Goal: Register for event/course

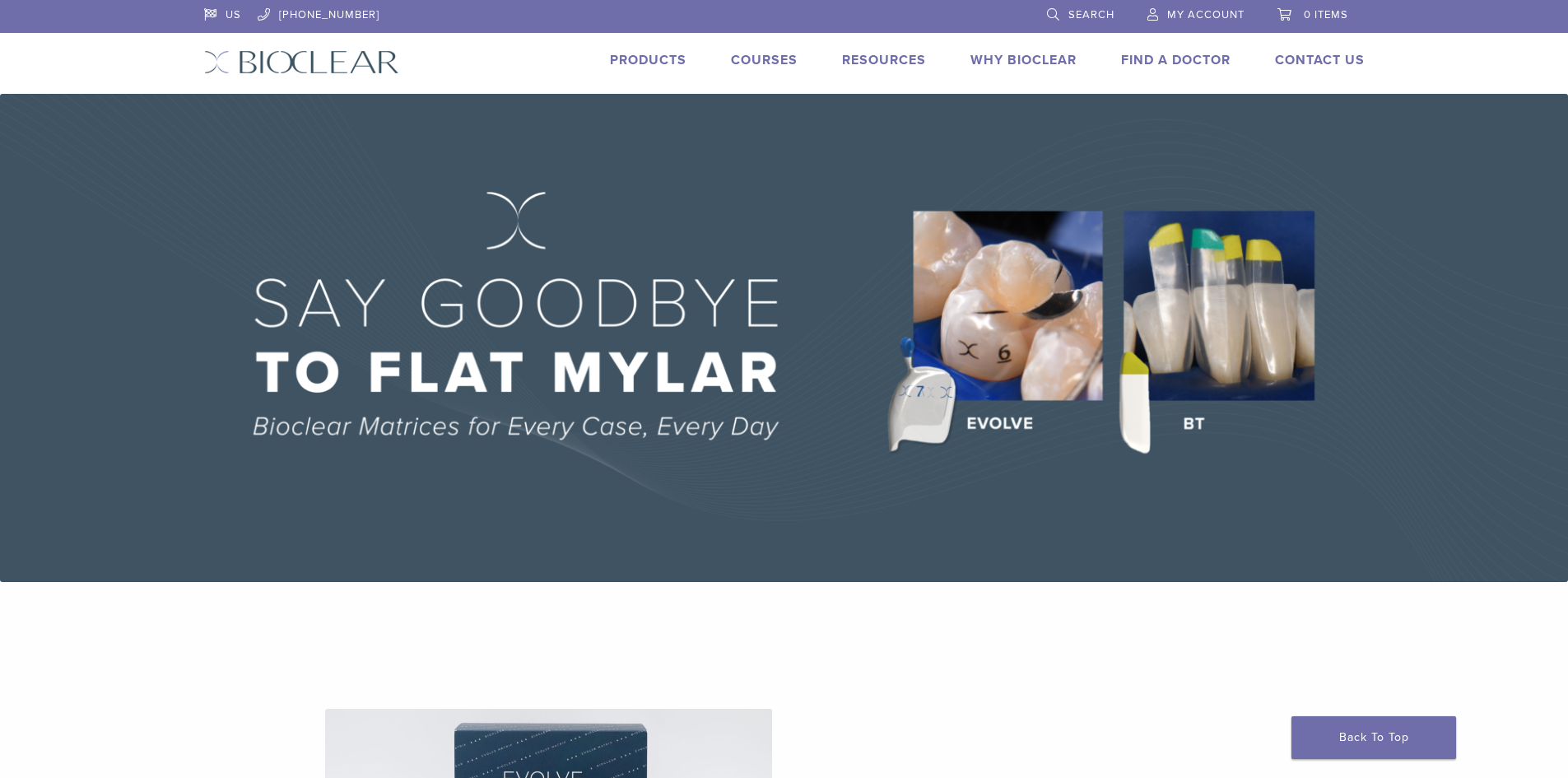
click at [777, 64] on link "Courses" at bounding box center [764, 60] width 66 height 17
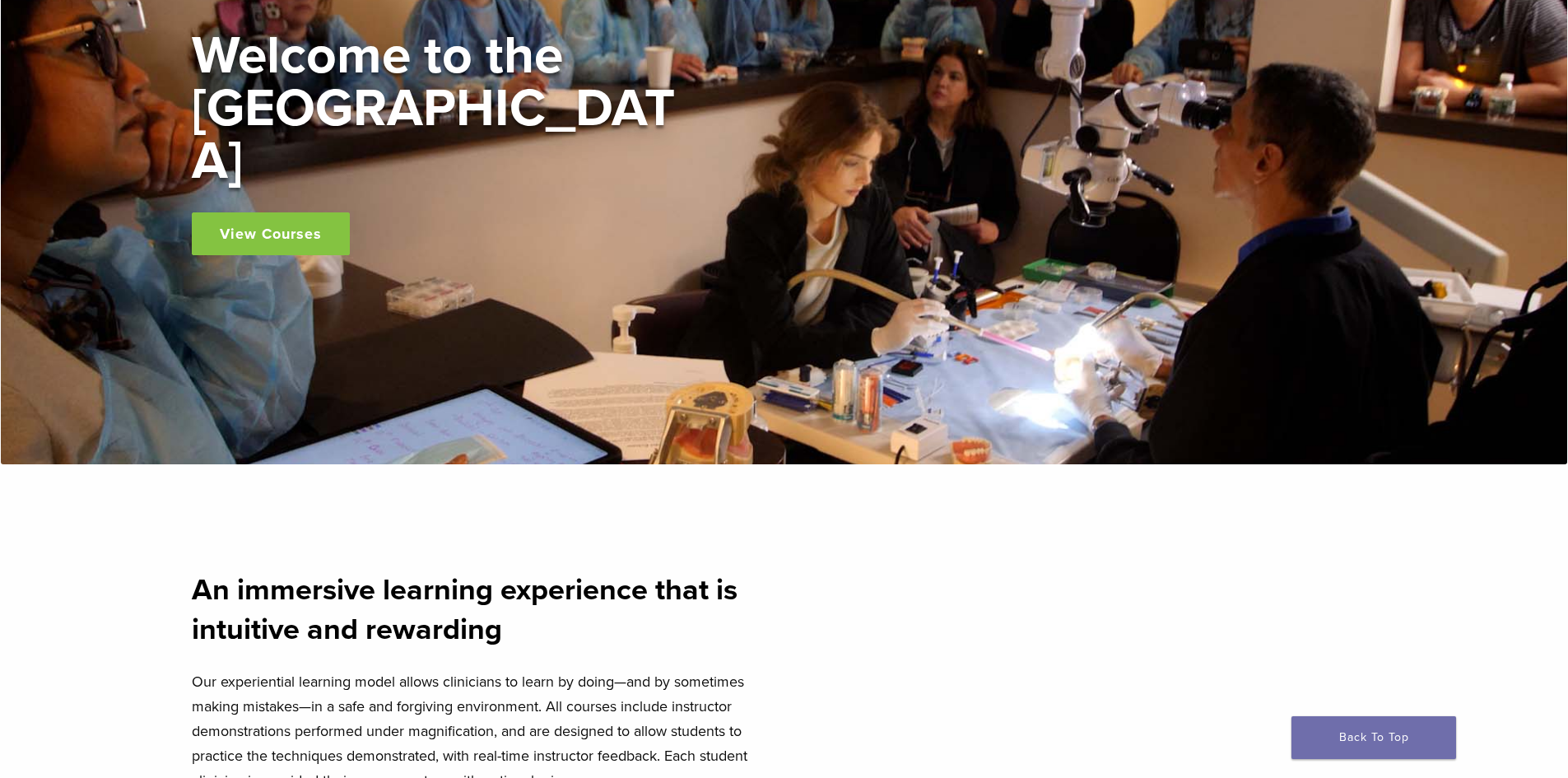
scroll to position [329, 0]
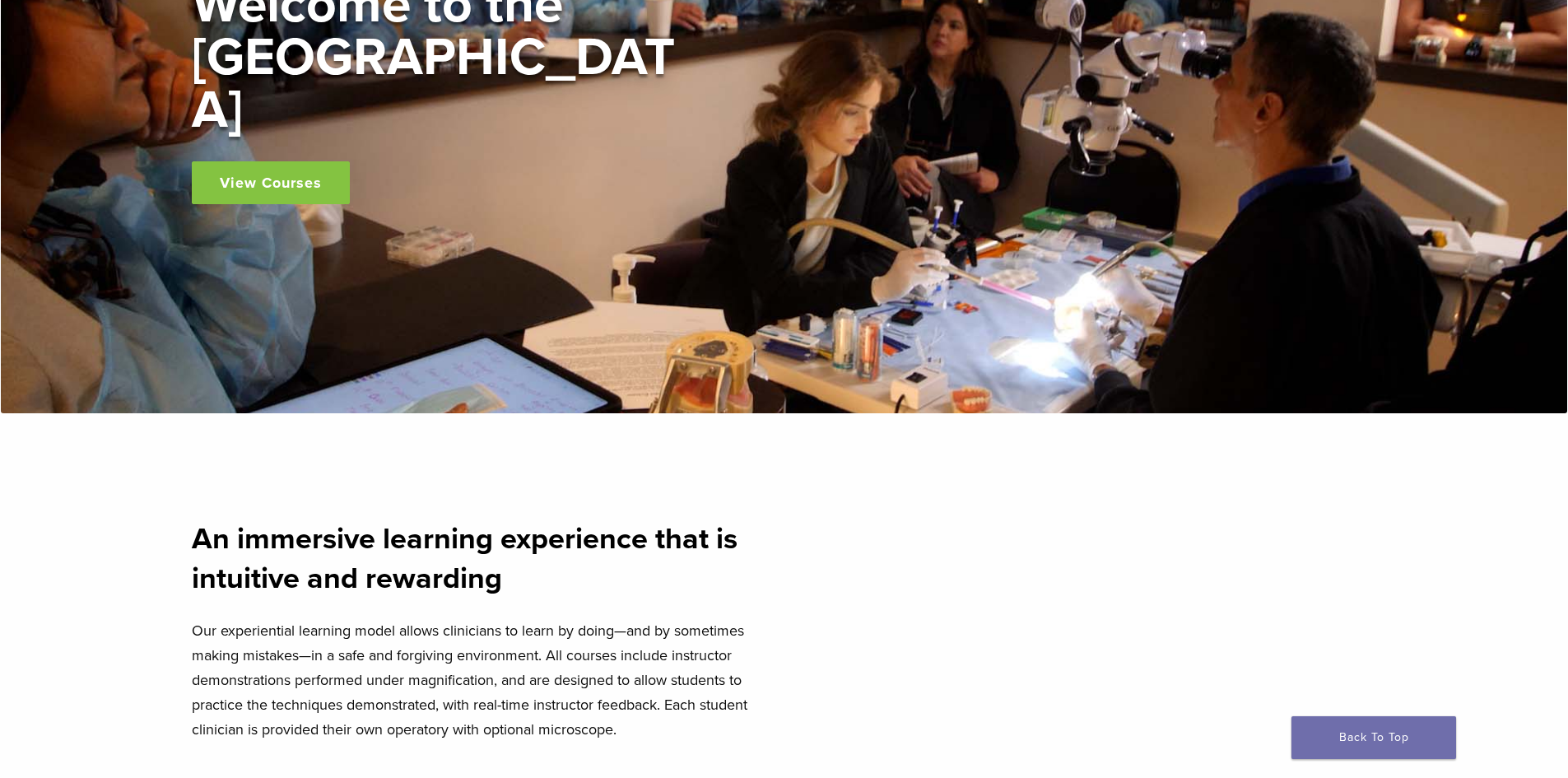
click at [286, 167] on link "View Courses" at bounding box center [271, 182] width 158 height 42
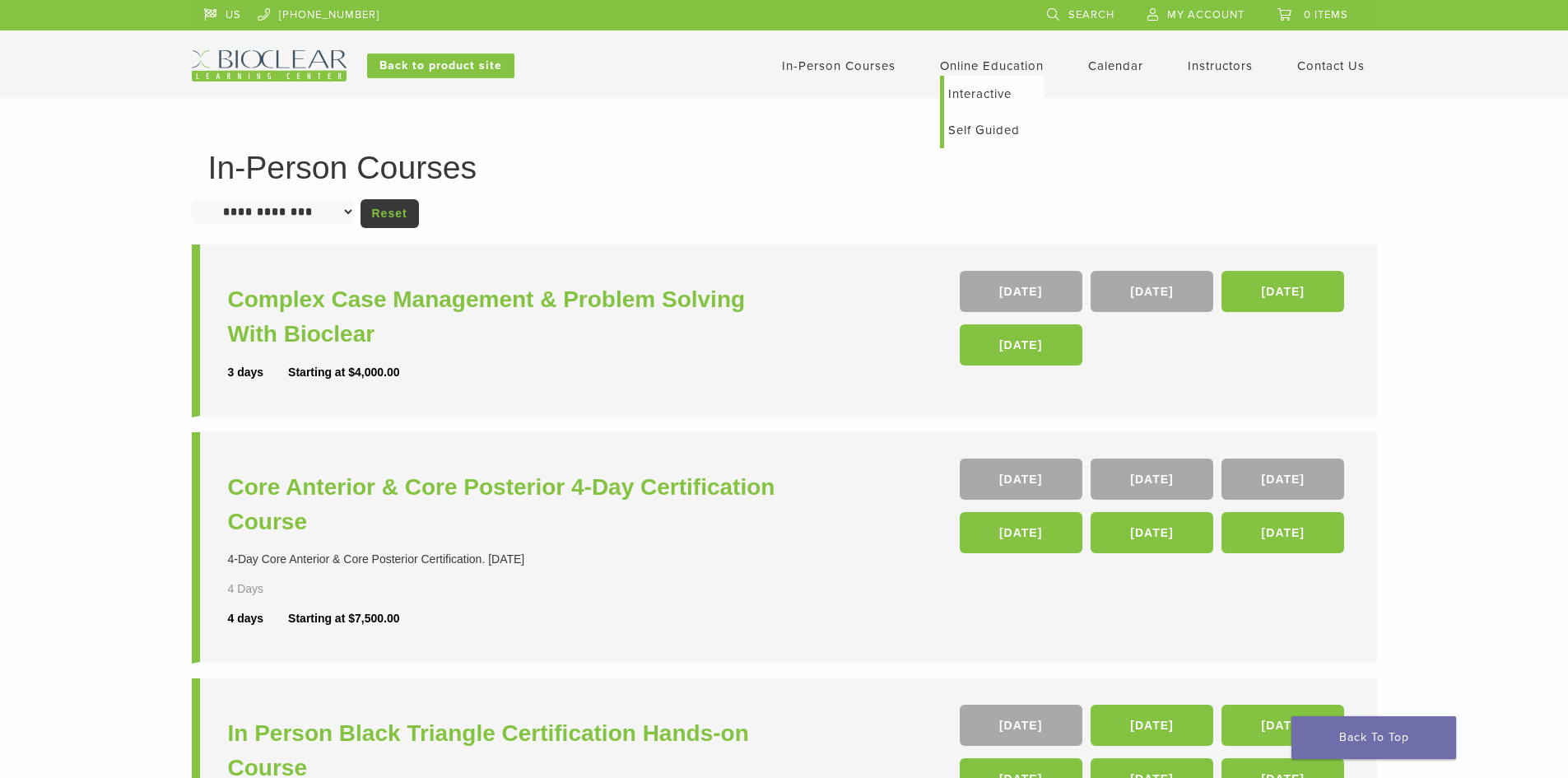
click at [997, 68] on link "Online Education" at bounding box center [991, 65] width 103 height 15
click at [985, 91] on link "Interactive" at bounding box center [994, 94] width 100 height 36
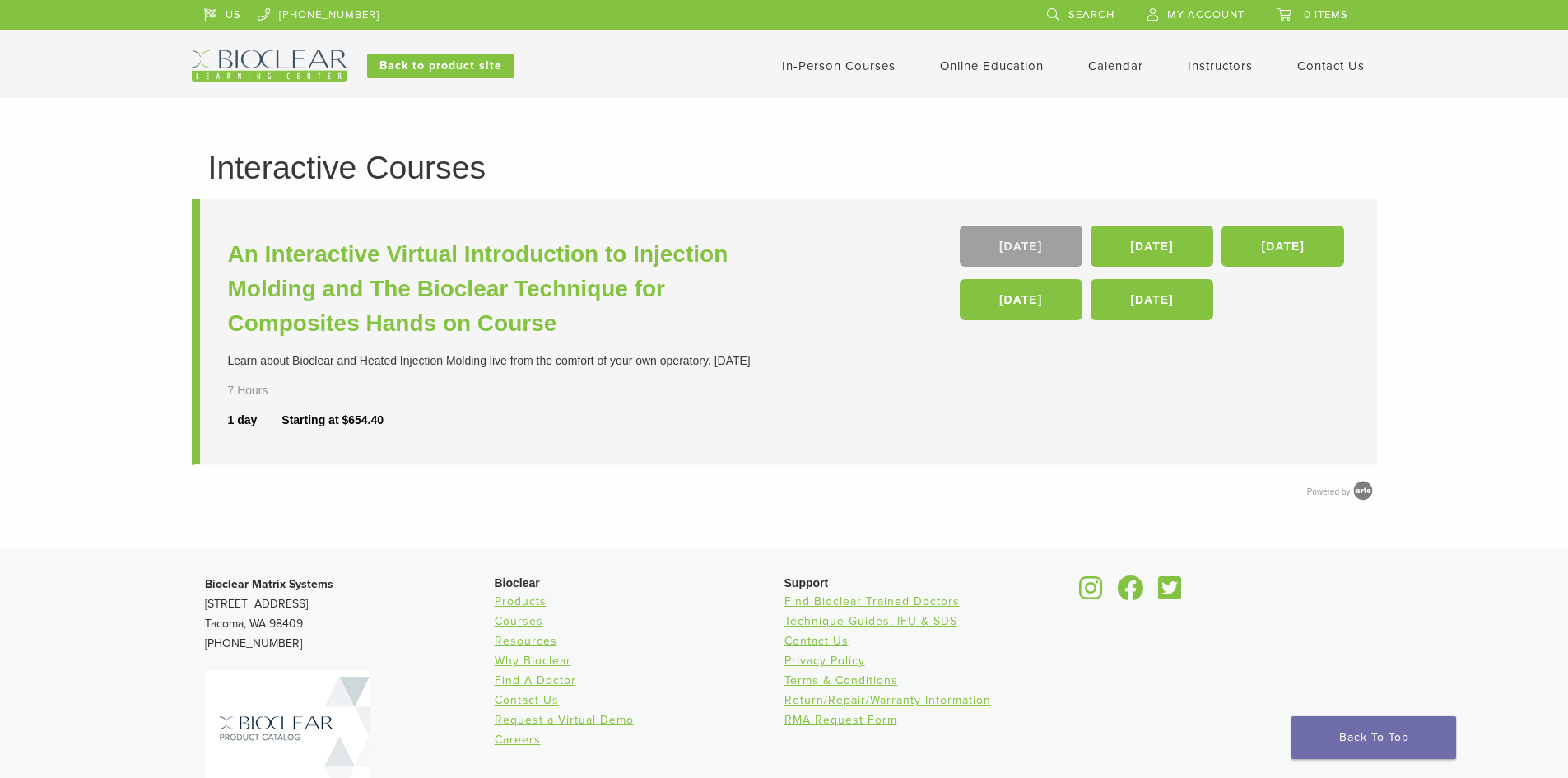
click at [999, 249] on link "[DATE]" at bounding box center [1021, 246] width 123 height 42
